Goal: Task Accomplishment & Management: Use online tool/utility

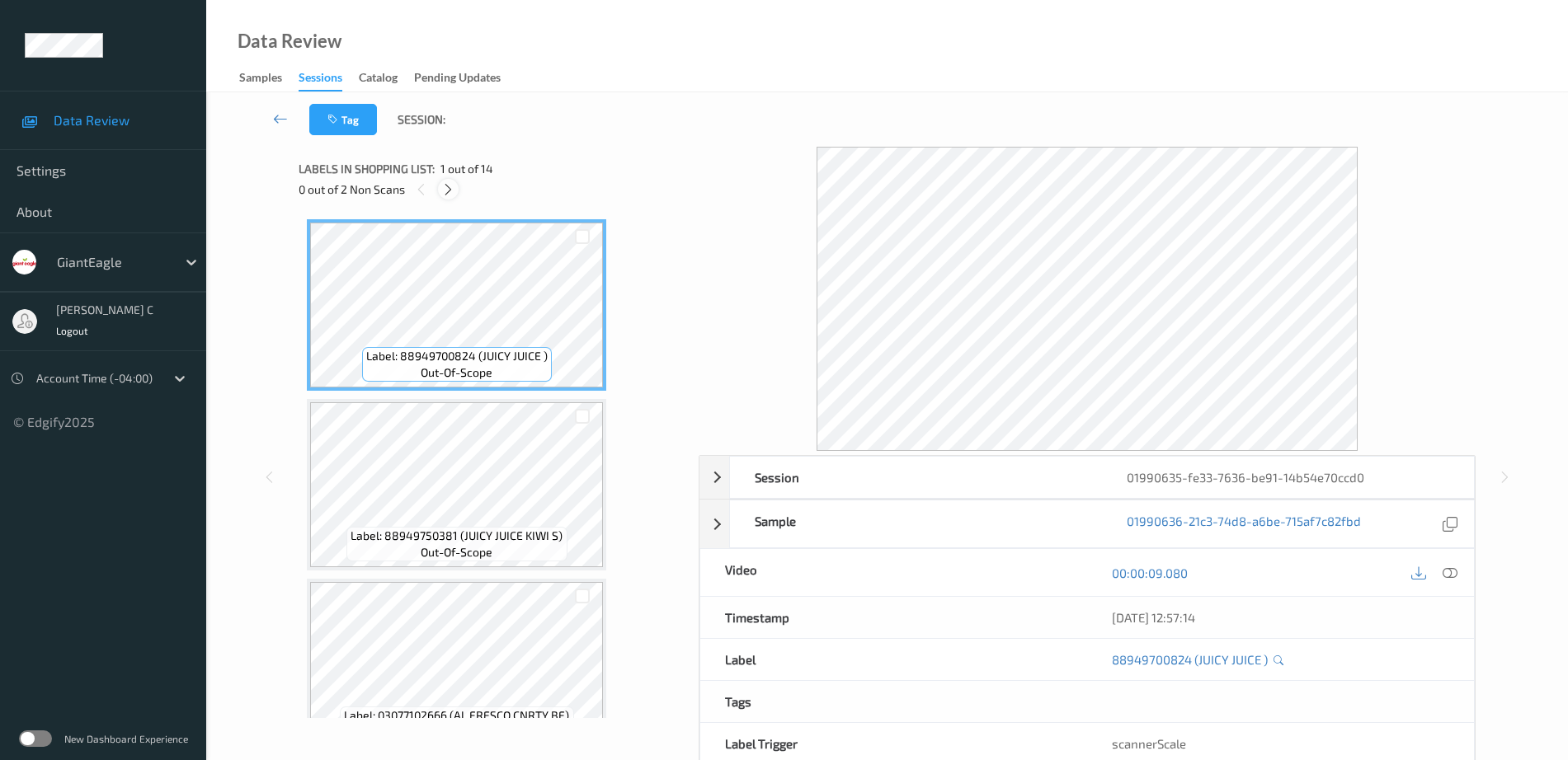
click at [445, 197] on icon at bounding box center [448, 189] width 14 height 14
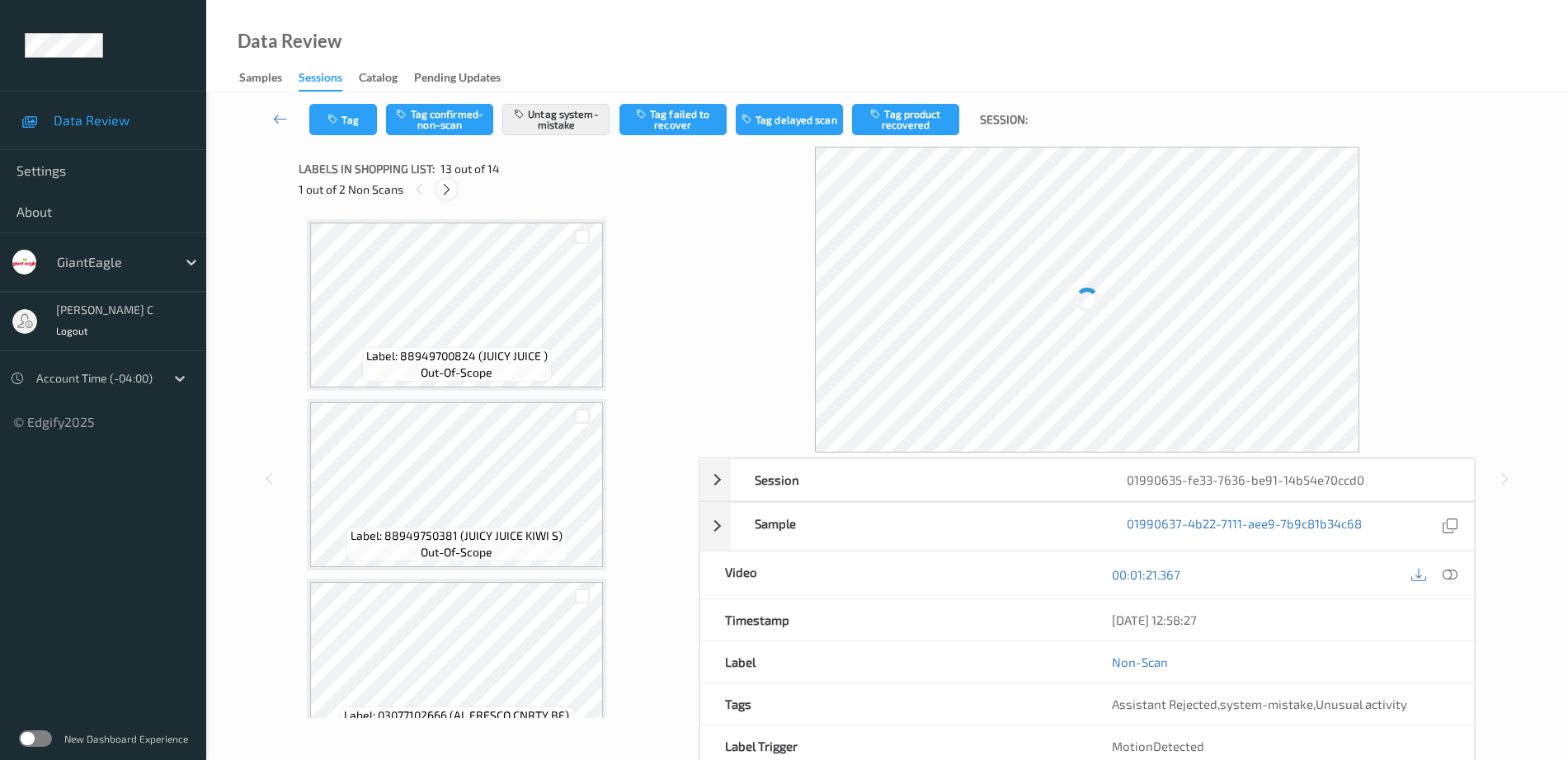
scroll to position [1985, 0]
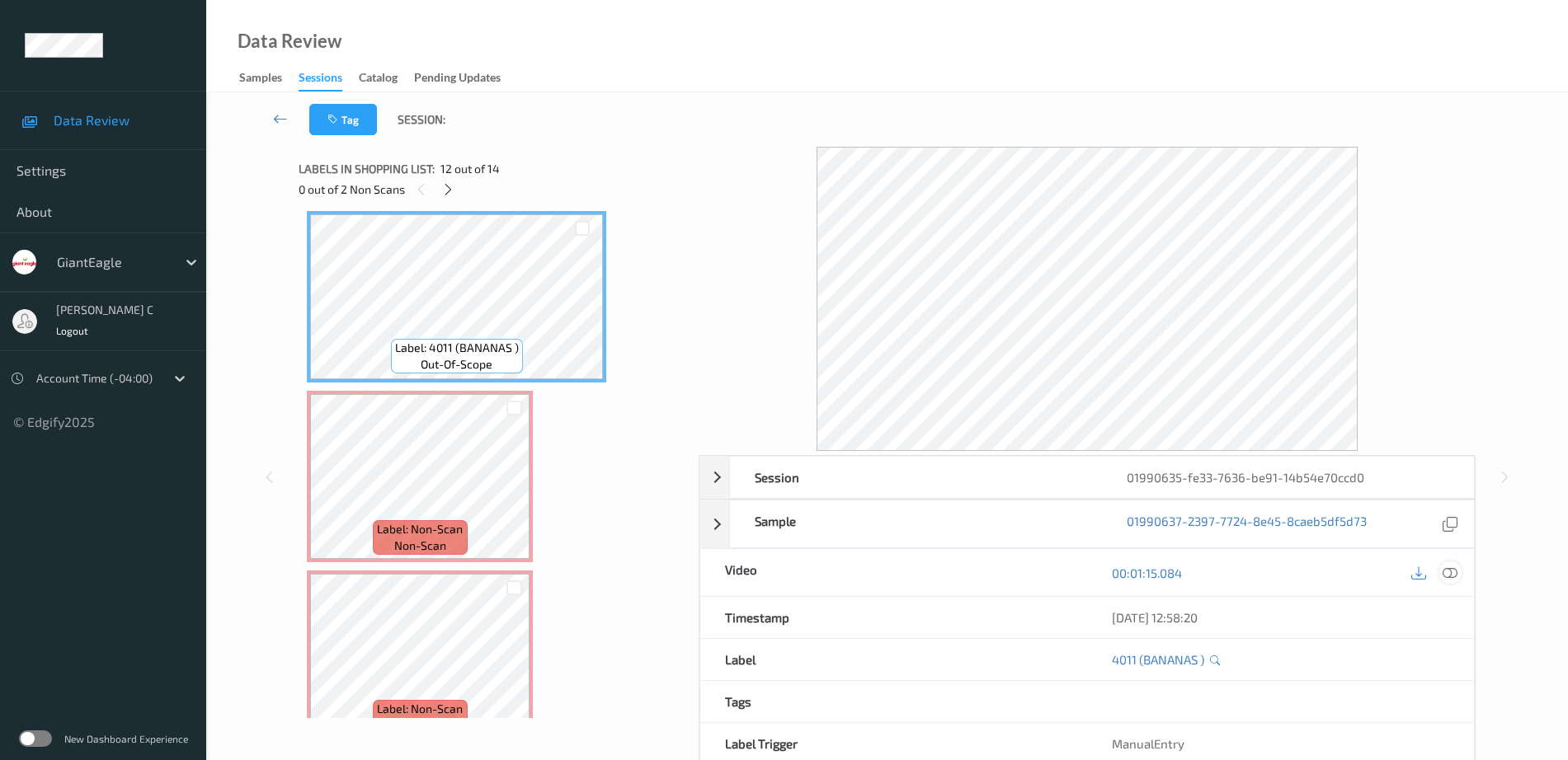
click at [1457, 573] on icon at bounding box center [1450, 572] width 15 height 14
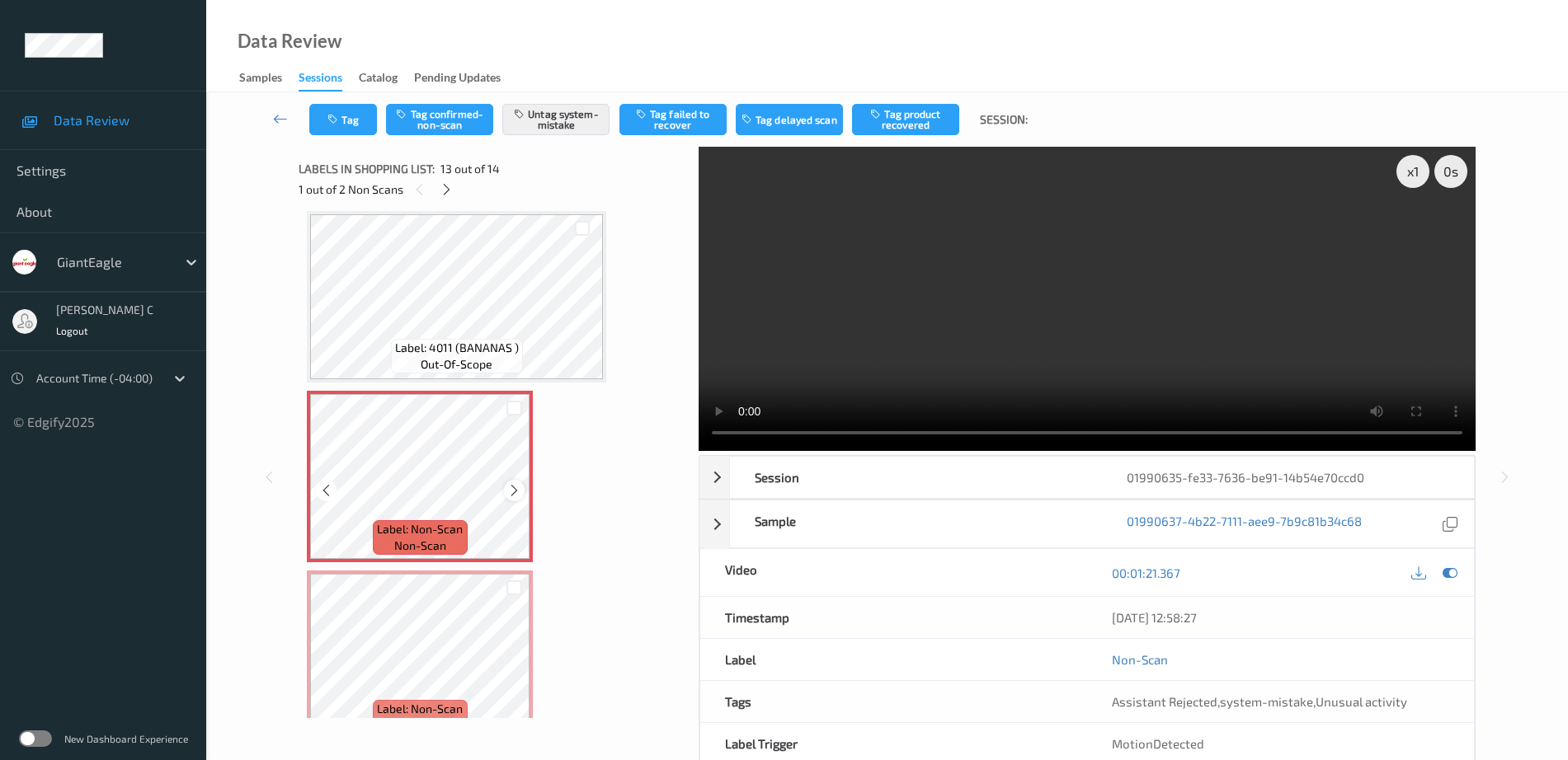
click at [518, 489] on icon at bounding box center [514, 490] width 14 height 14
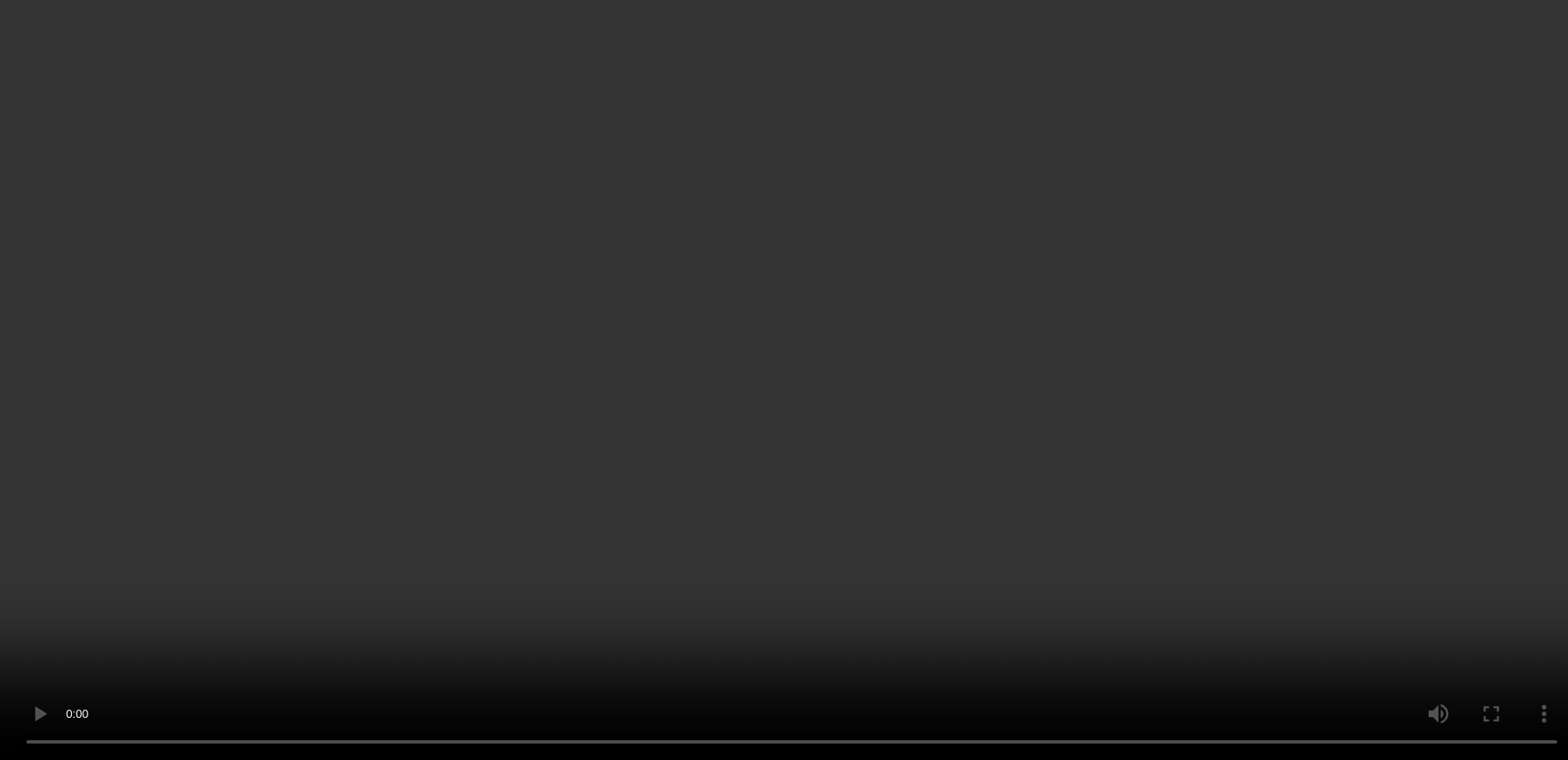
scroll to position [748, 0]
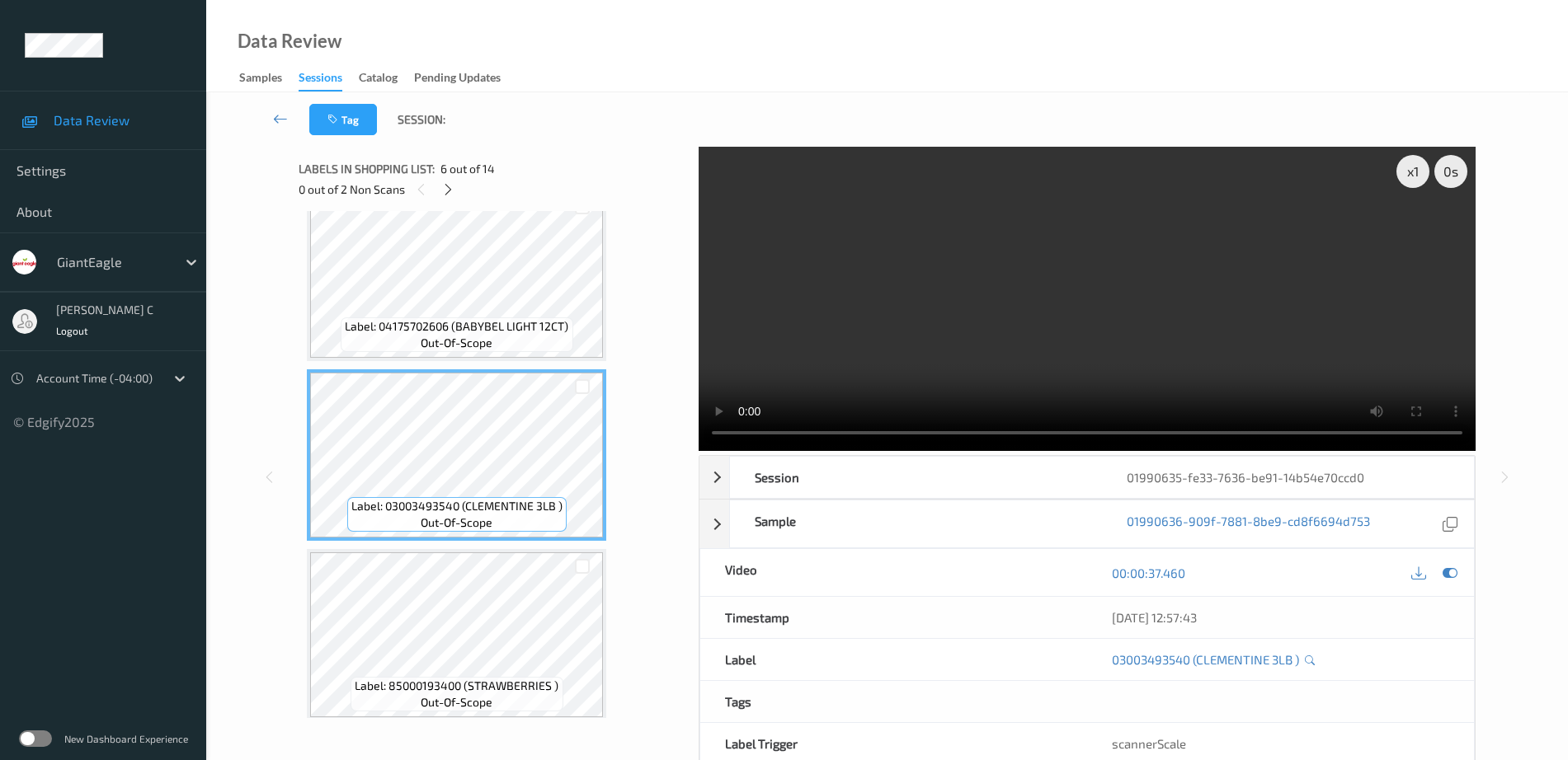
click at [493, 336] on div "Label: 04175702606 (BABYBEL LIGHT 12CT) out-of-scope" at bounding box center [457, 334] width 232 height 34
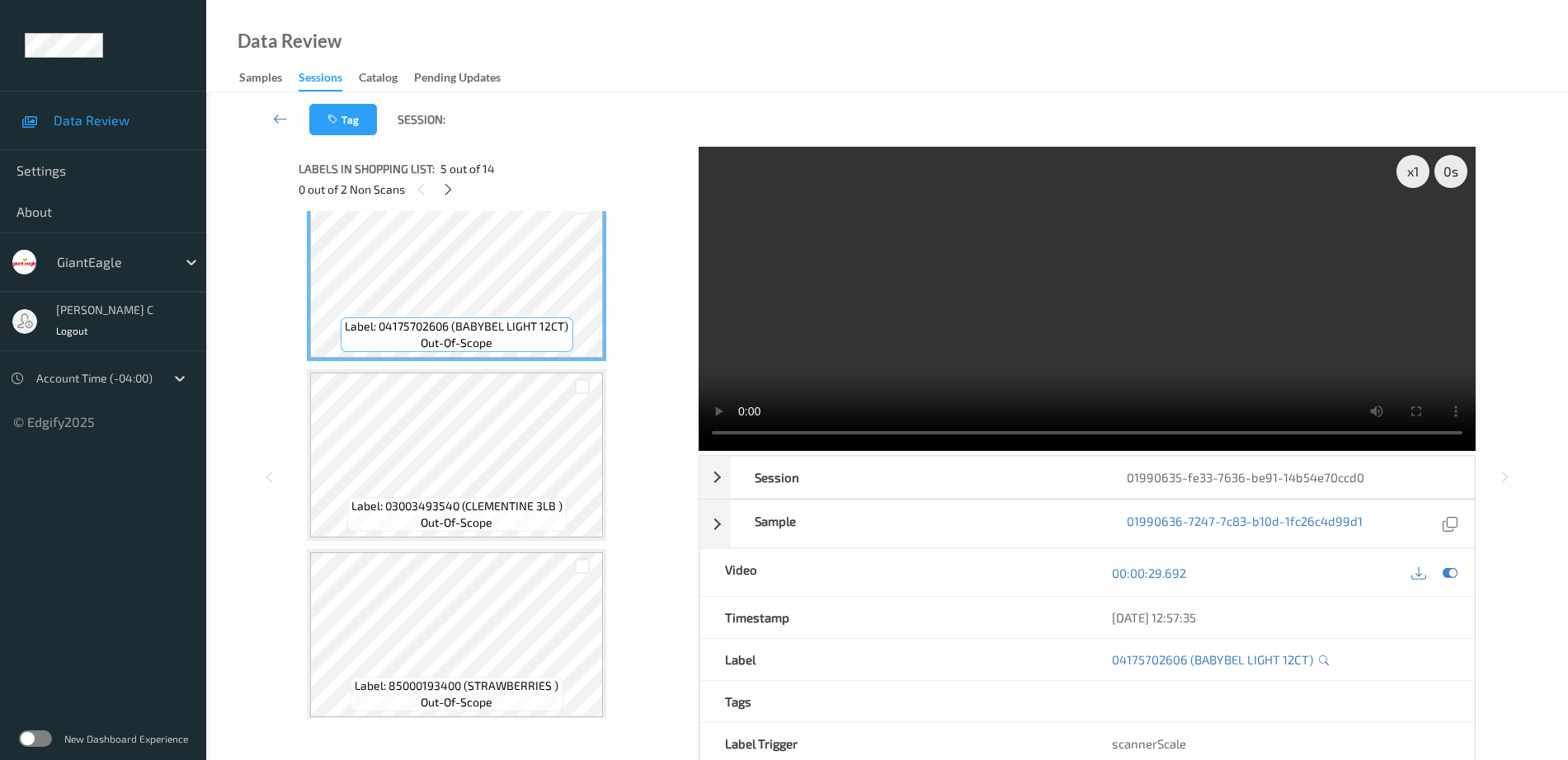
scroll to position [439, 0]
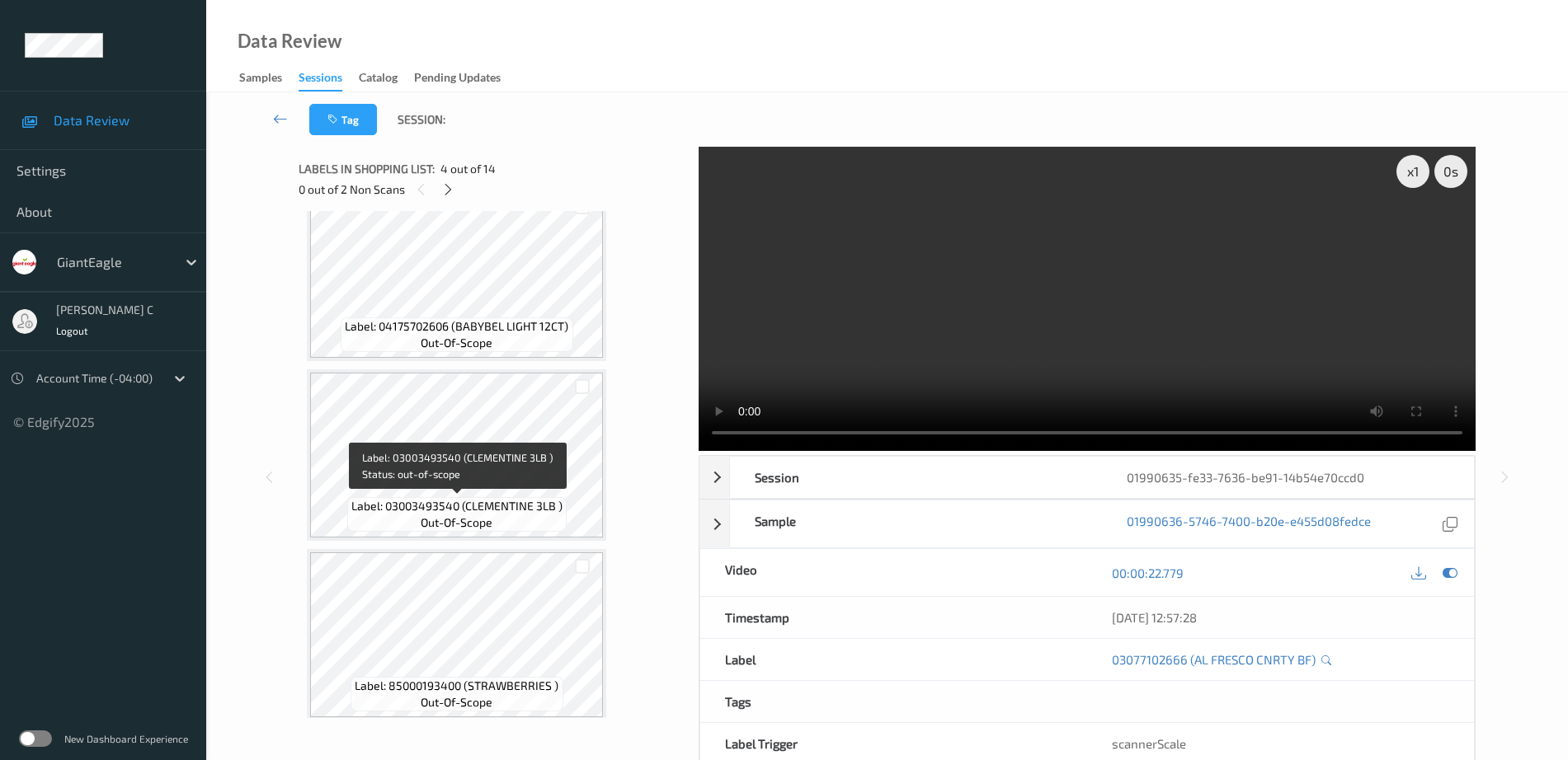
click at [508, 517] on div "Label: 03003493540 (CLEMENTINE 3LB ) out-of-scope" at bounding box center [457, 515] width 219 height 34
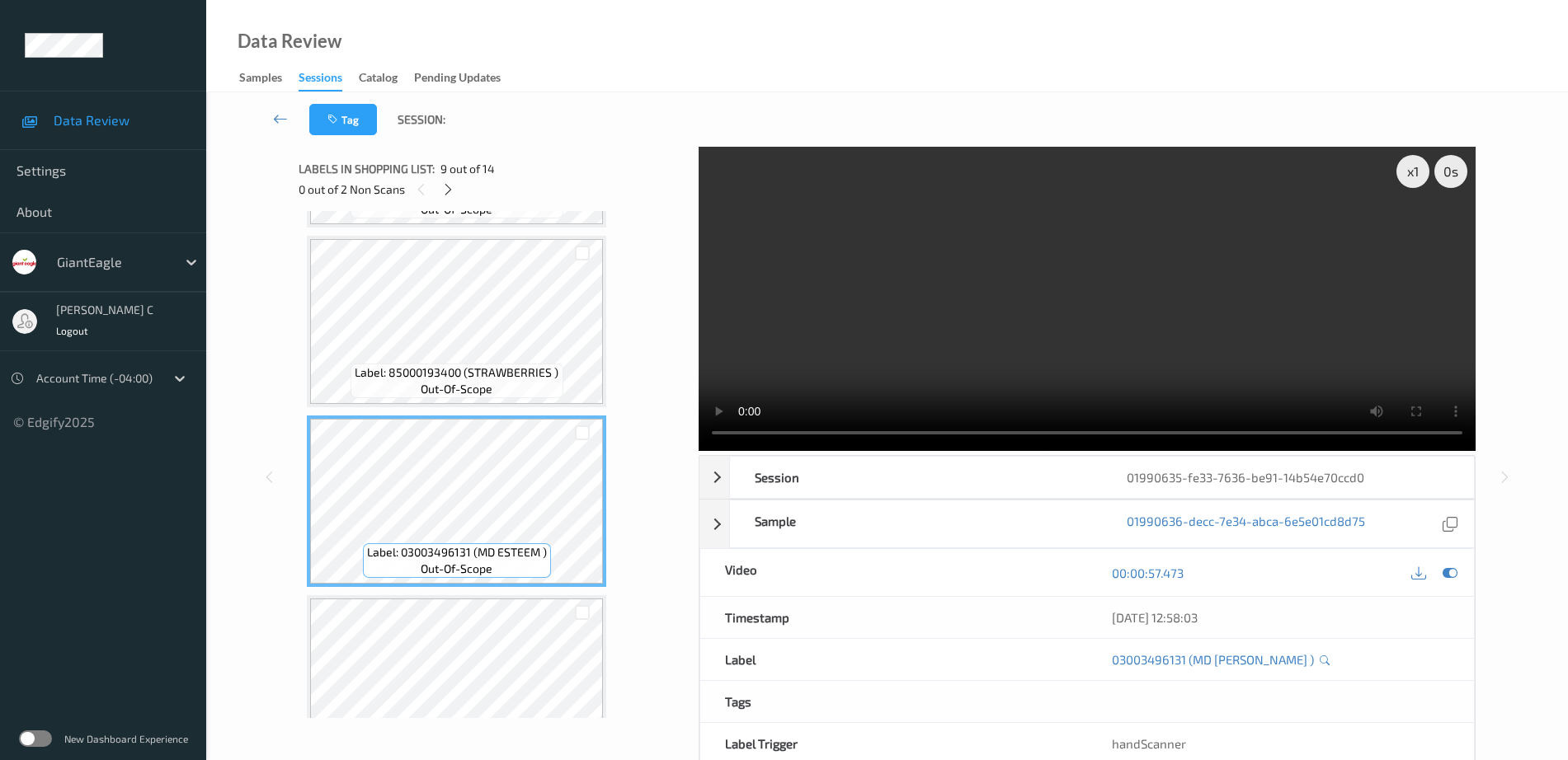
scroll to position [1264, 0]
click at [512, 619] on div at bounding box center [514, 614] width 15 height 15
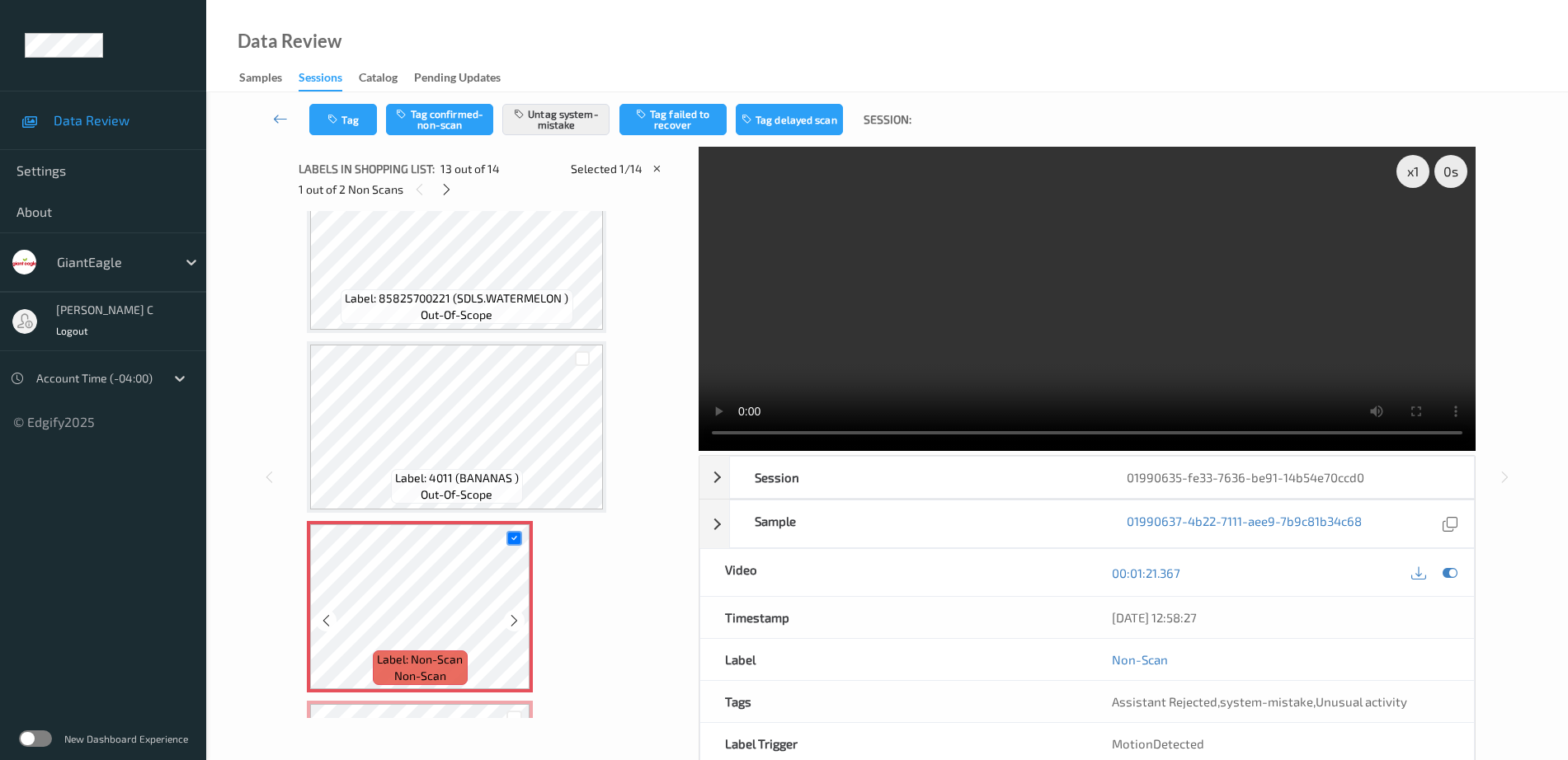
scroll to position [1882, 0]
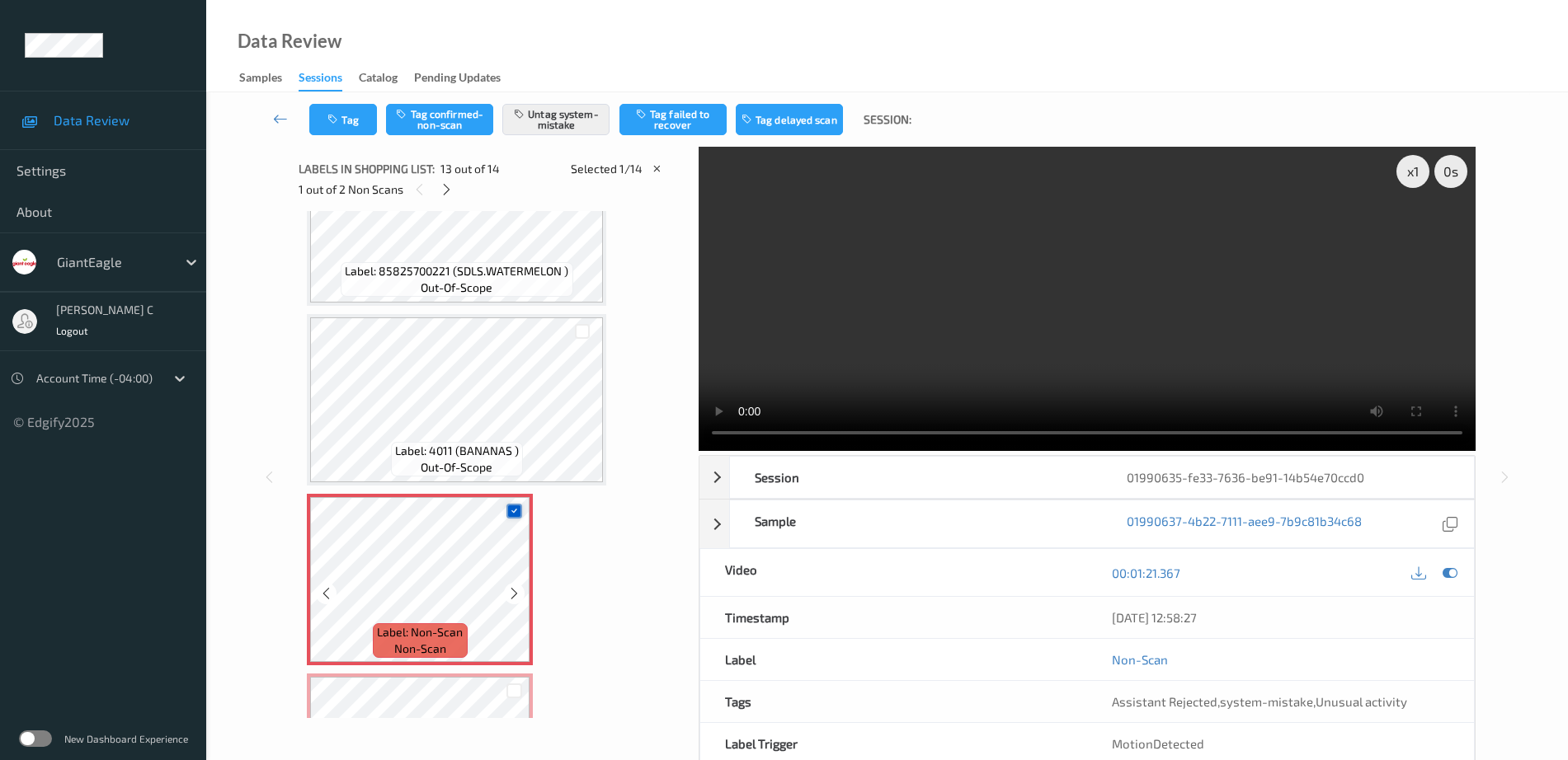
click at [511, 514] on icon at bounding box center [515, 511] width 11 height 11
click at [518, 591] on icon at bounding box center [514, 593] width 14 height 14
click at [517, 591] on icon at bounding box center [514, 593] width 14 height 14
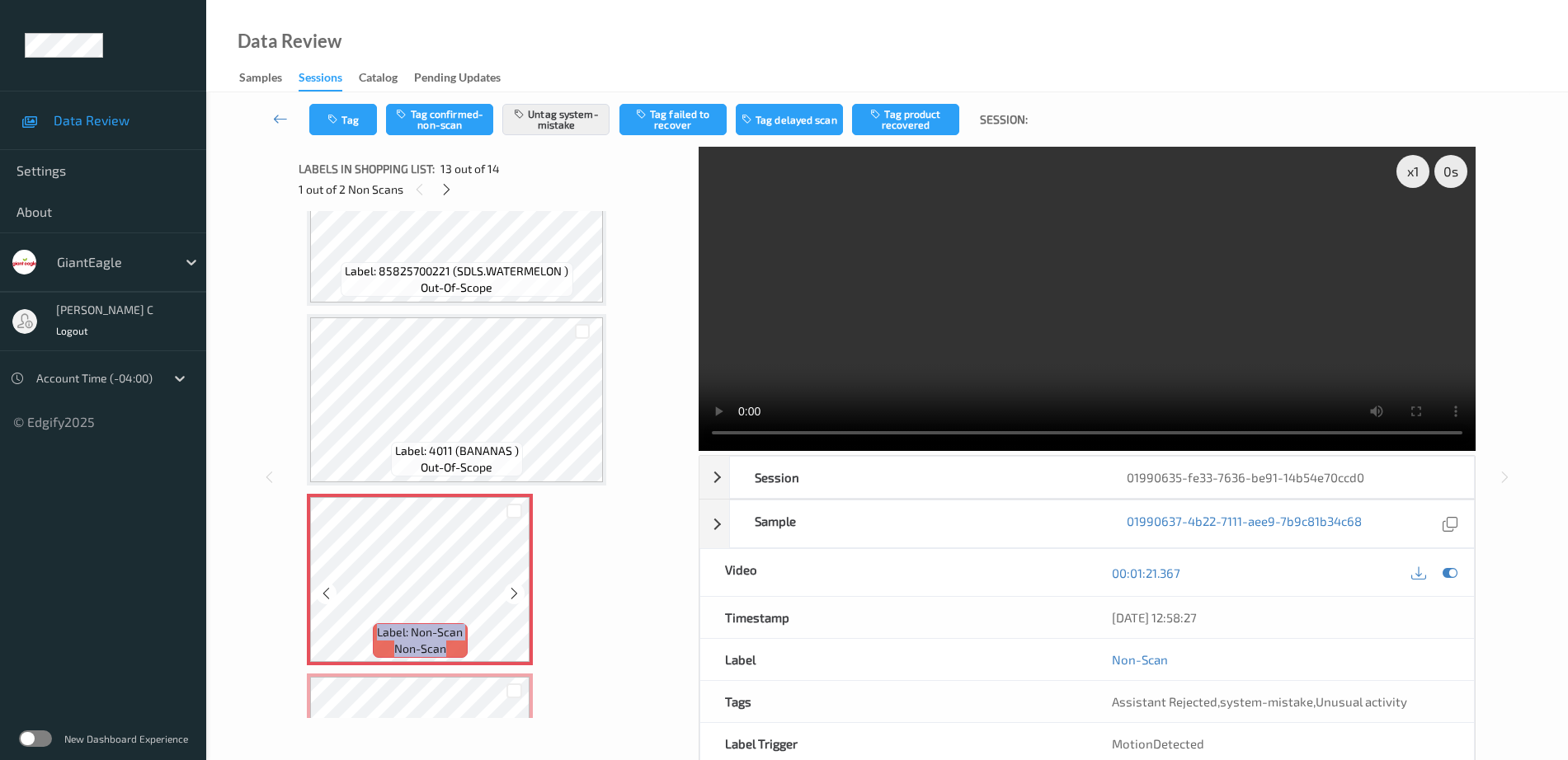
click at [517, 591] on icon at bounding box center [514, 593] width 14 height 14
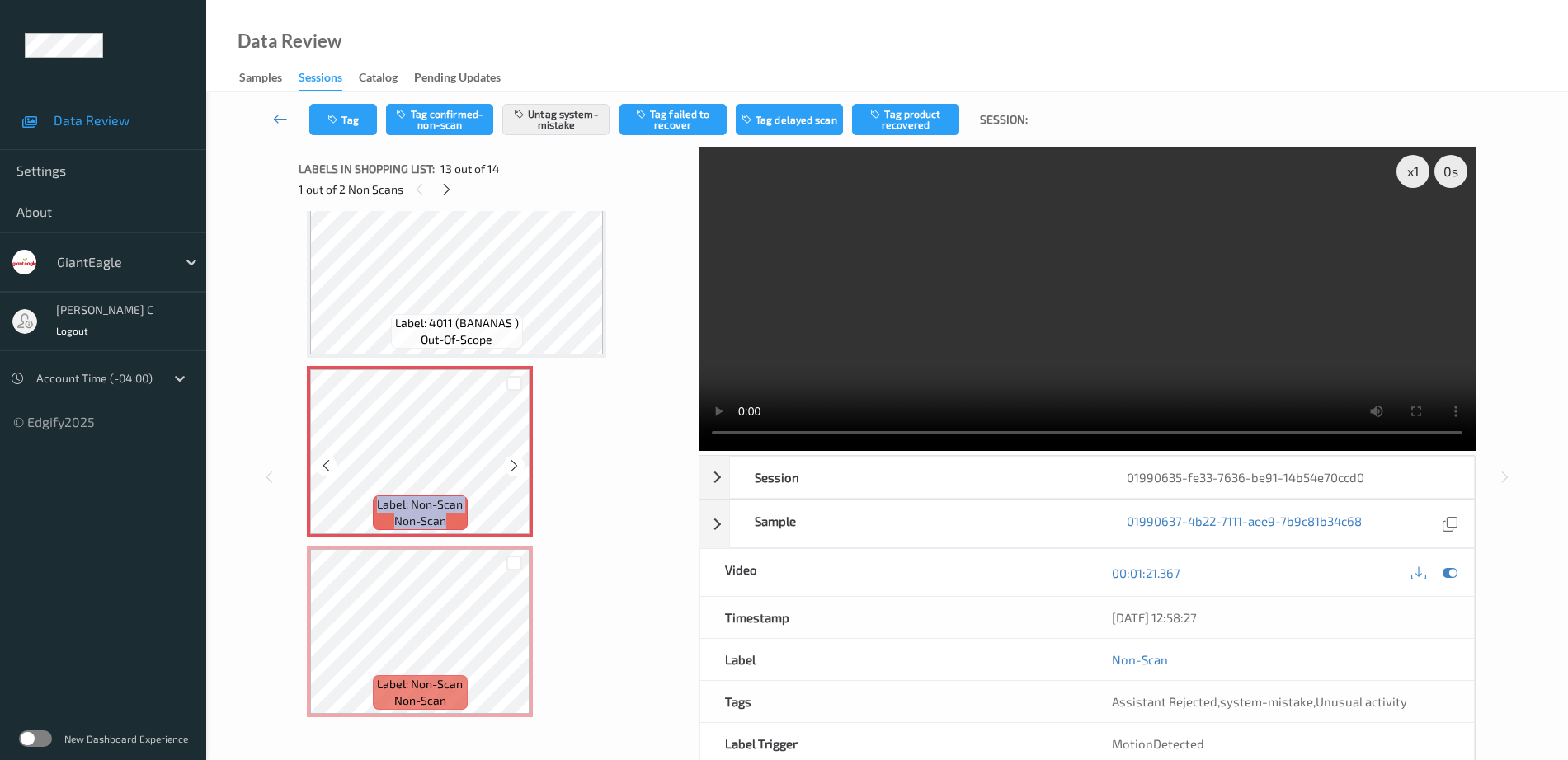
scroll to position [2017, 0]
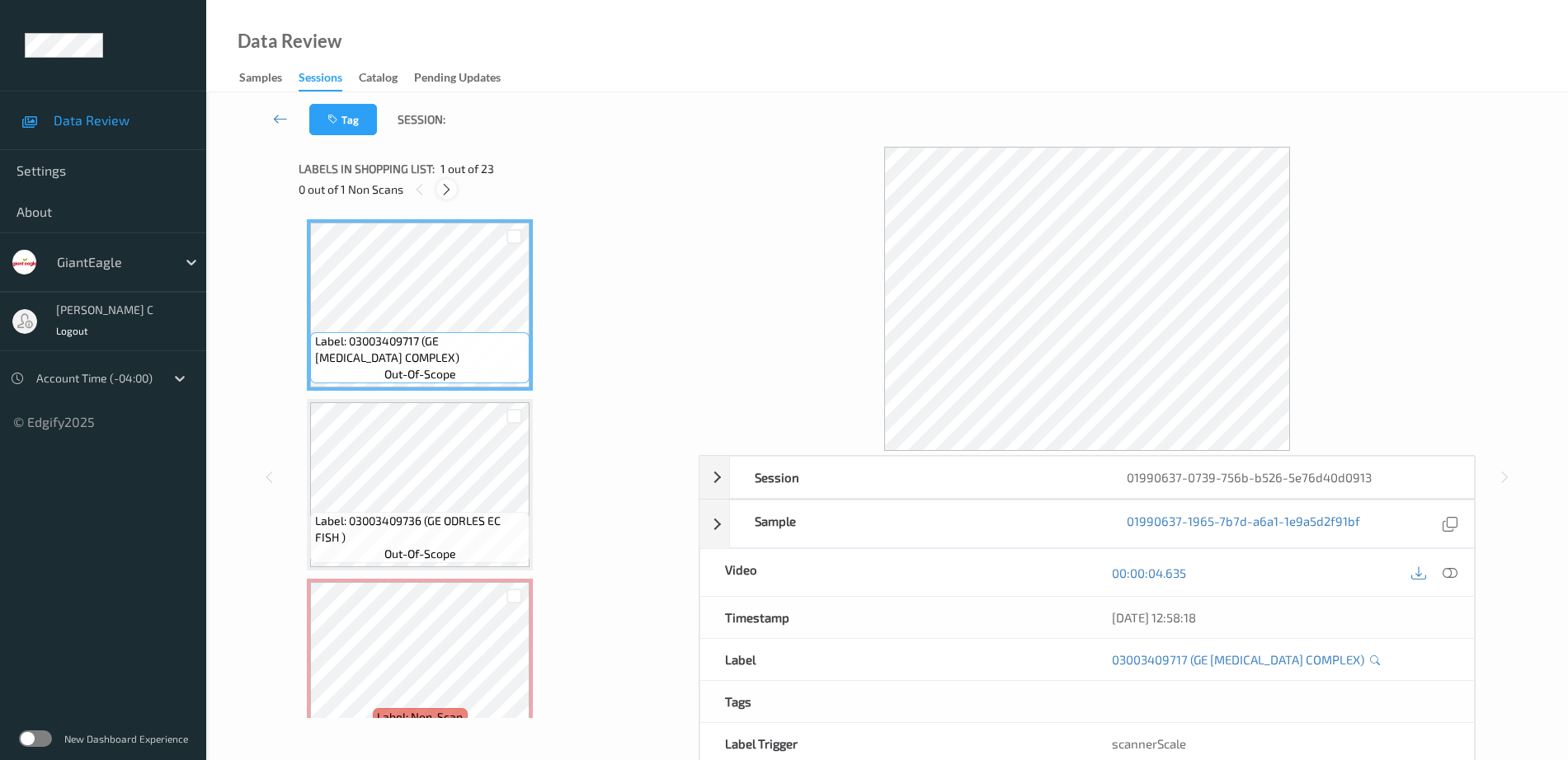
click at [447, 188] on icon at bounding box center [446, 189] width 14 height 14
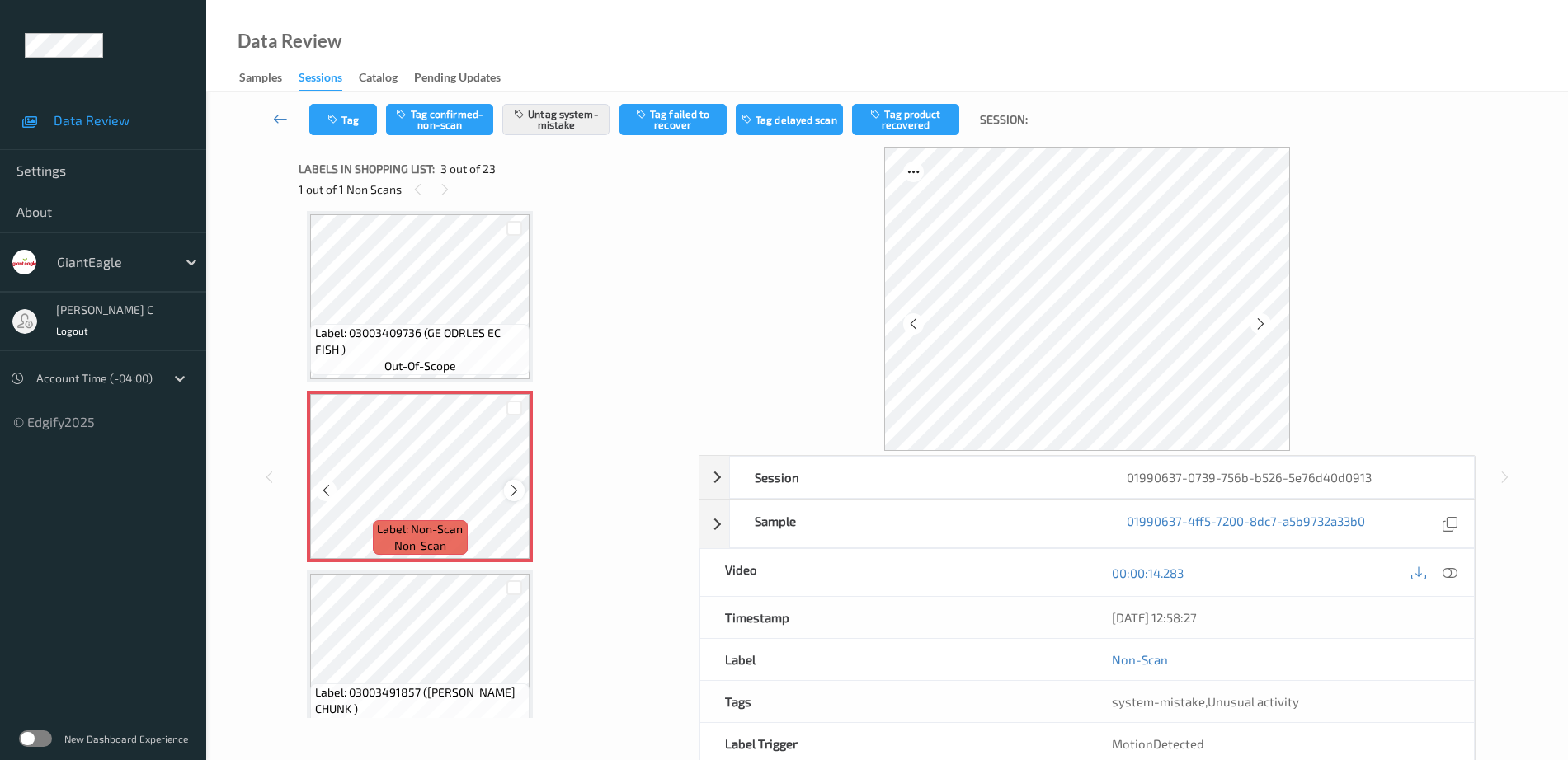
click at [516, 500] on div at bounding box center [514, 490] width 21 height 21
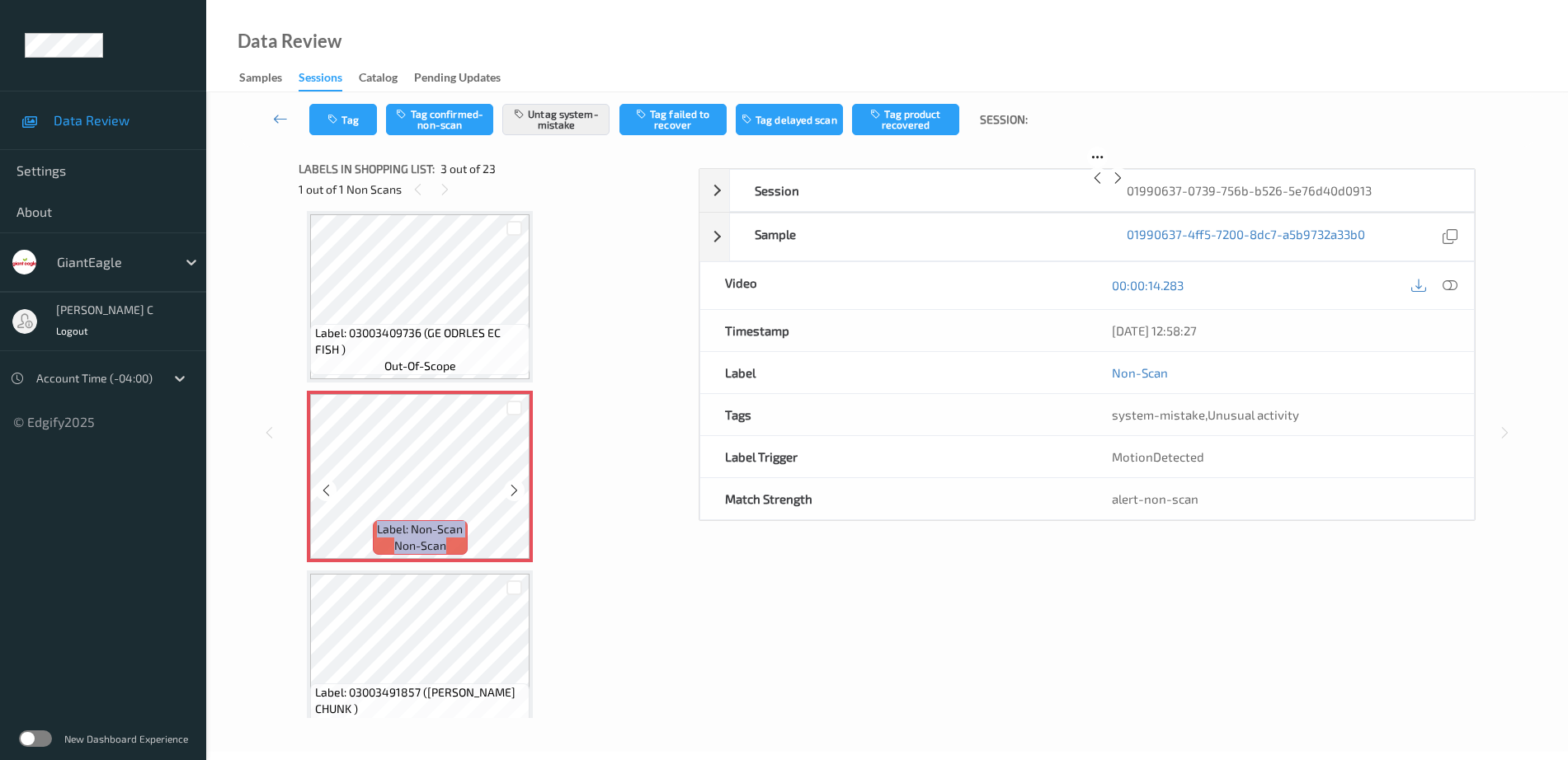
click at [516, 500] on div at bounding box center [514, 490] width 21 height 21
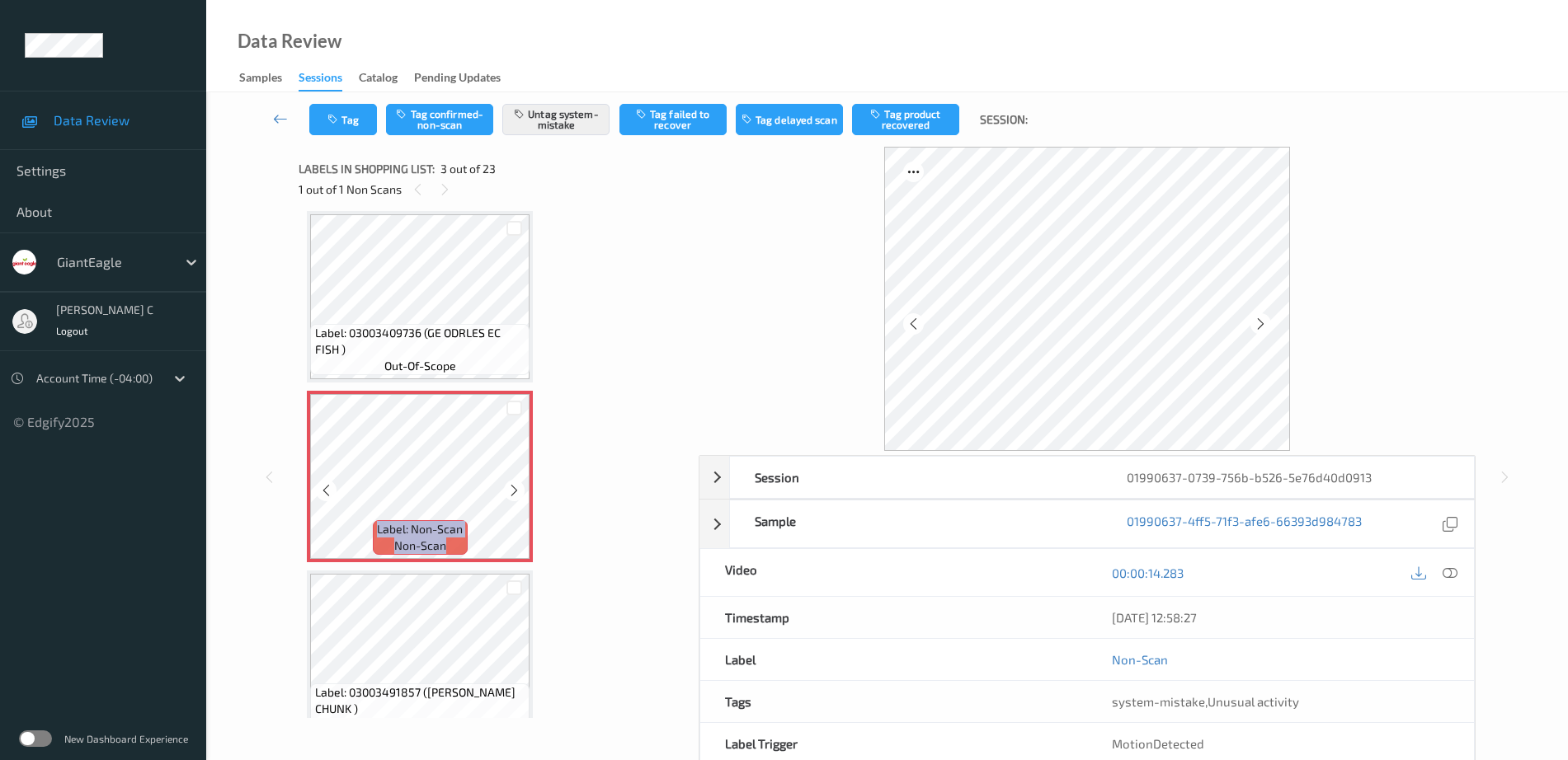
click at [516, 500] on div at bounding box center [514, 490] width 21 height 21
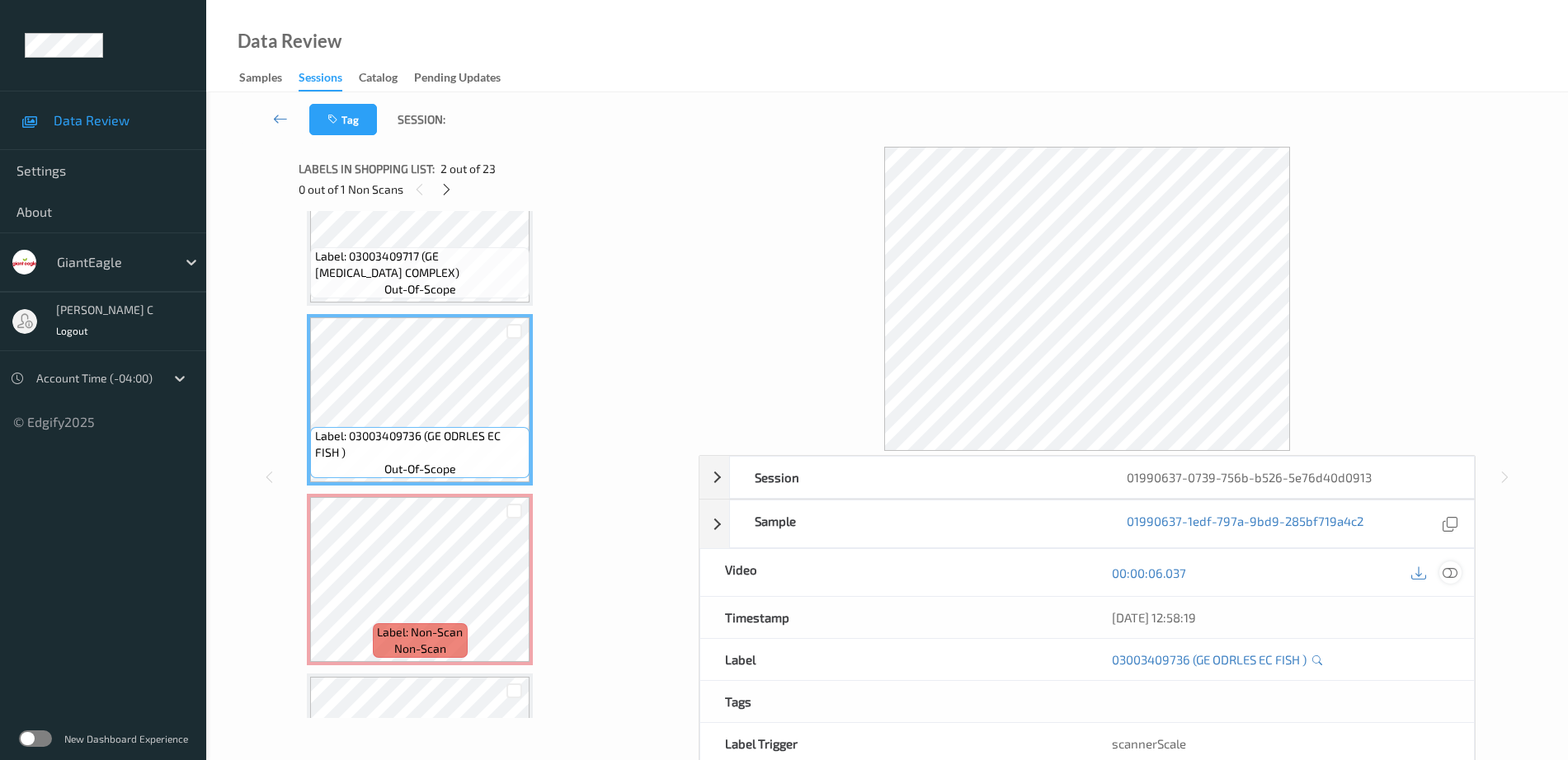
click at [1452, 572] on icon at bounding box center [1450, 572] width 15 height 14
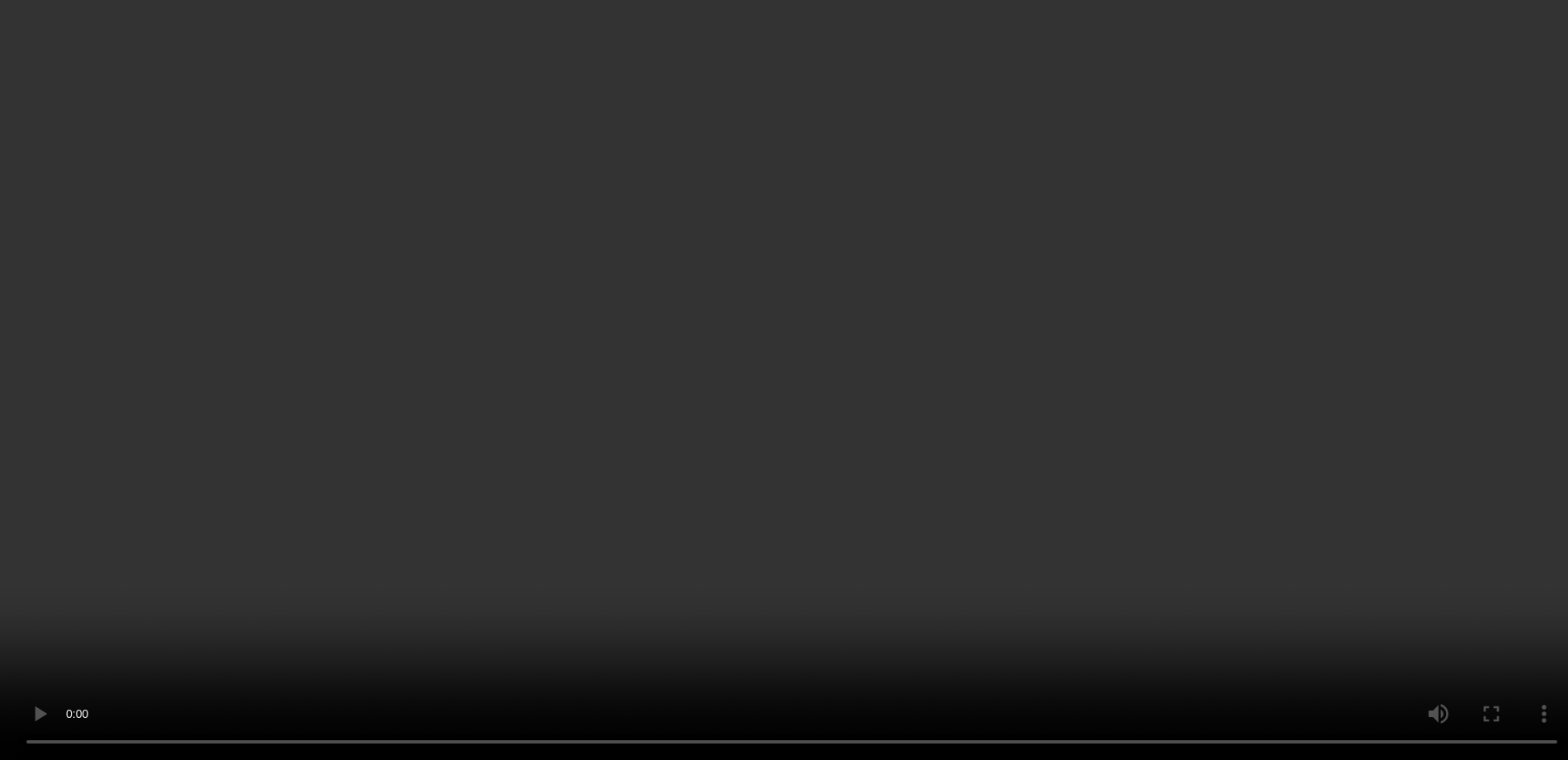
scroll to position [0, 0]
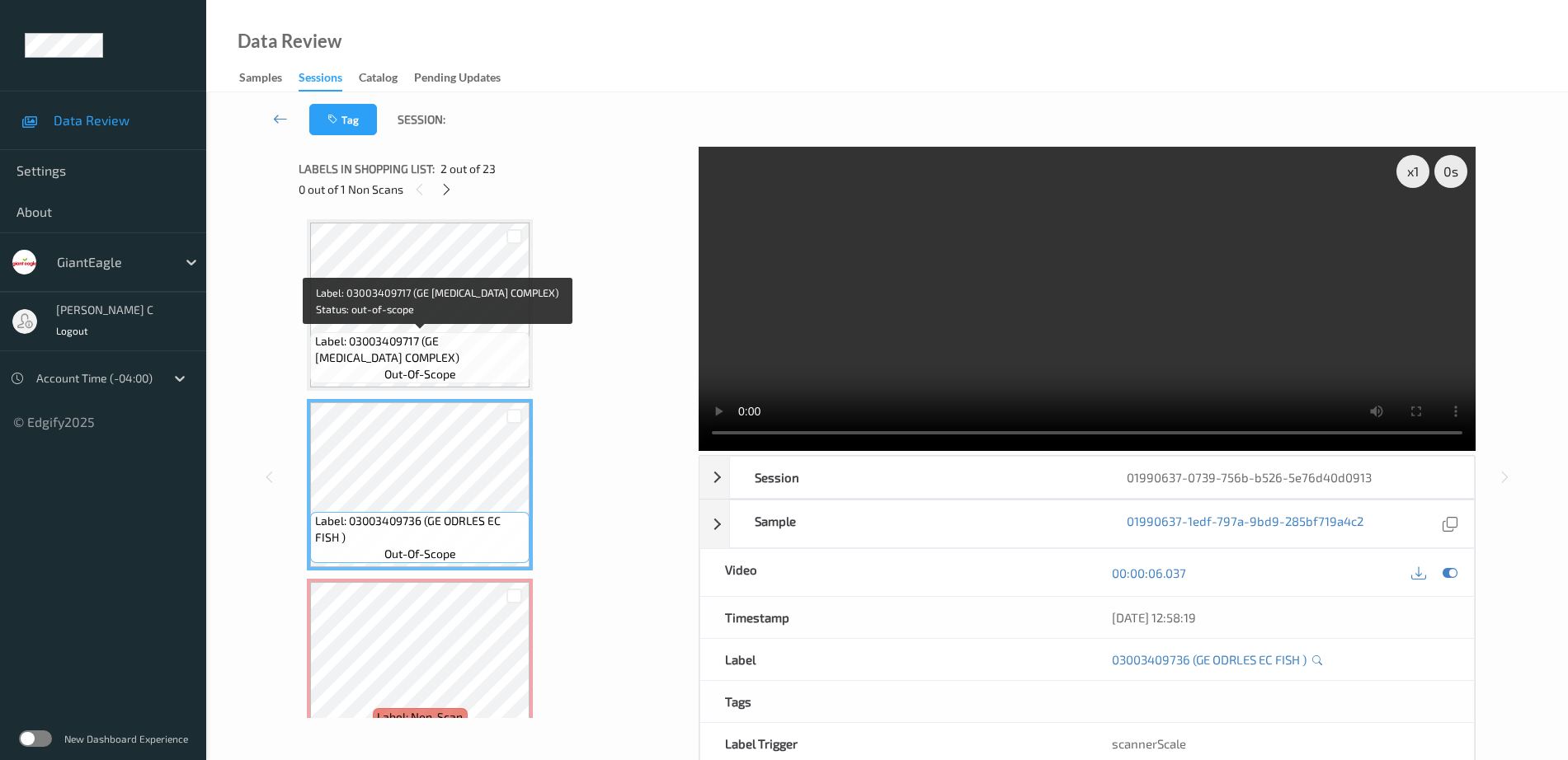
click at [435, 346] on span "Label: 03003409717 (GE [MEDICAL_DATA] COMPLEX)" at bounding box center [421, 350] width 211 height 33
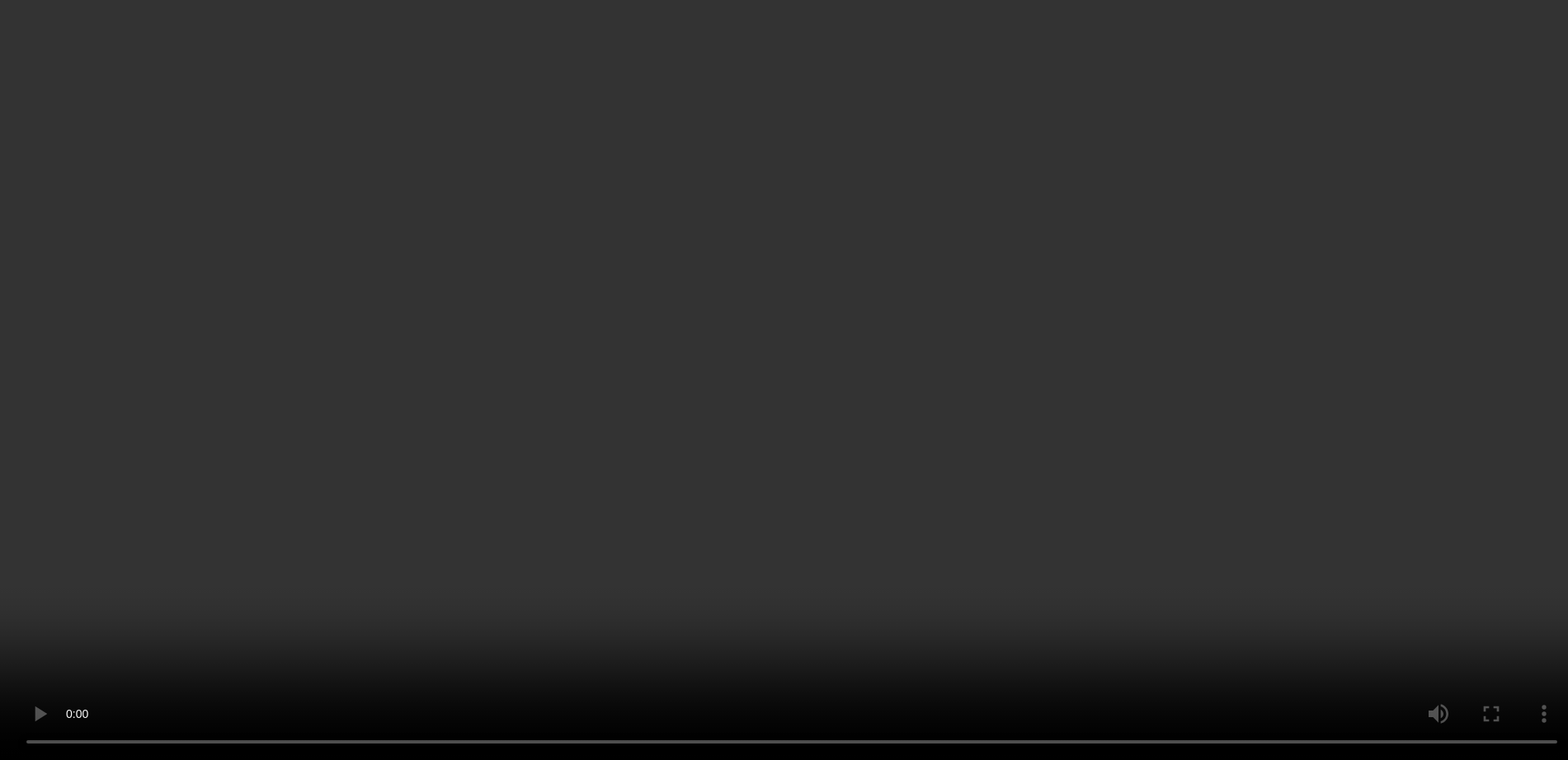
scroll to position [103, 0]
